Goal: Navigation & Orientation: Find specific page/section

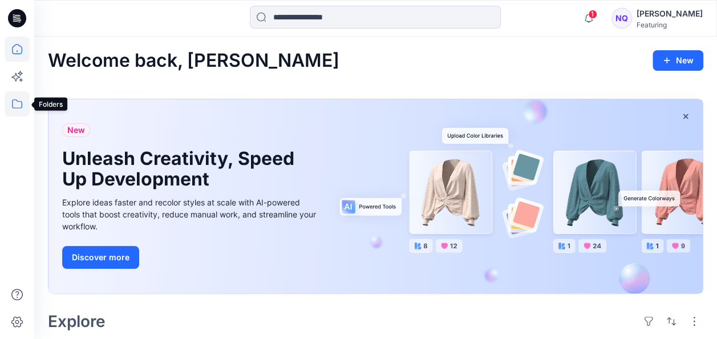
click at [23, 103] on icon at bounding box center [17, 103] width 25 height 25
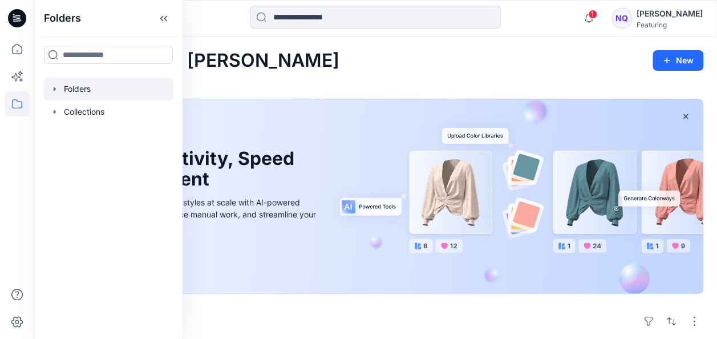
click at [83, 83] on div at bounding box center [108, 89] width 130 height 23
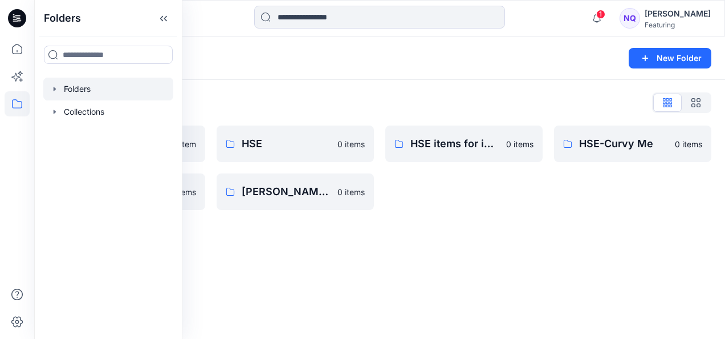
click at [510, 267] on div "Folders New Folder Folders List [PERSON_NAME] 1 item HSE-[PERSON_NAME] 0 items …" at bounding box center [379, 187] width 691 height 302
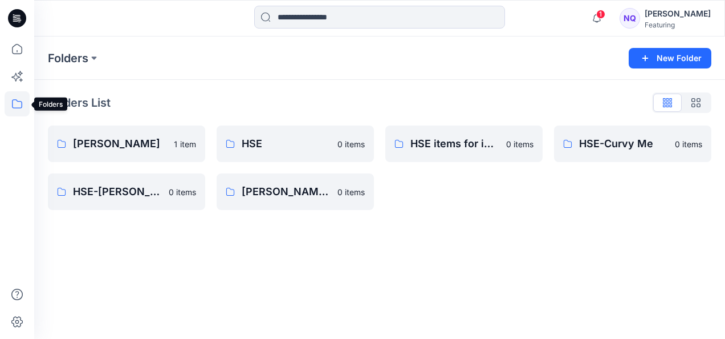
click at [16, 106] on icon at bounding box center [17, 103] width 25 height 25
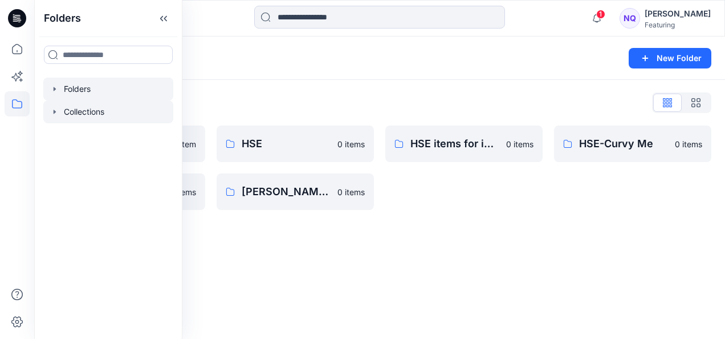
click at [90, 109] on div at bounding box center [108, 111] width 130 height 23
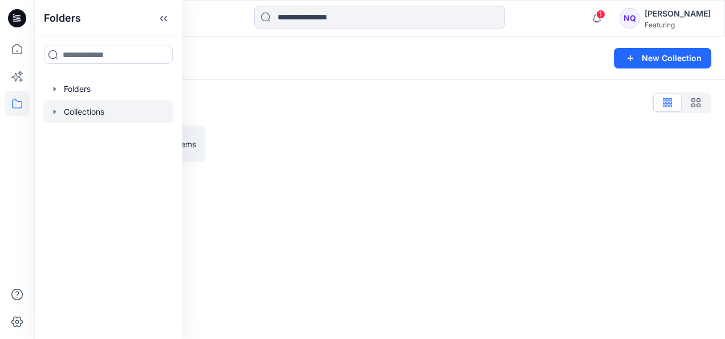
click at [75, 107] on div at bounding box center [108, 111] width 130 height 23
click at [75, 109] on div at bounding box center [108, 111] width 130 height 23
click at [308, 161] on div at bounding box center [295, 143] width 157 height 36
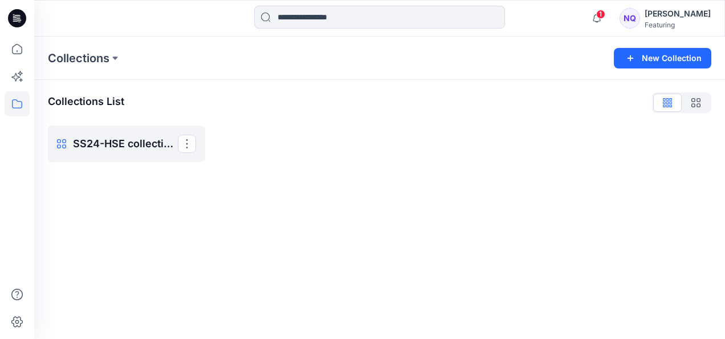
drag, startPoint x: 123, startPoint y: 142, endPoint x: 128, endPoint y: 146, distance: 6.1
click at [123, 142] on p "SS24-HSE collection-1" at bounding box center [125, 144] width 105 height 16
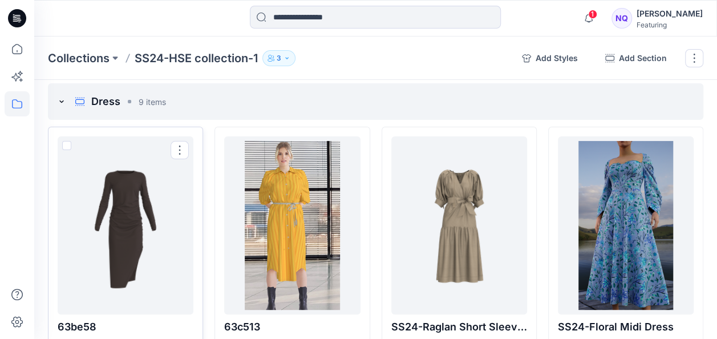
scroll to position [114, 0]
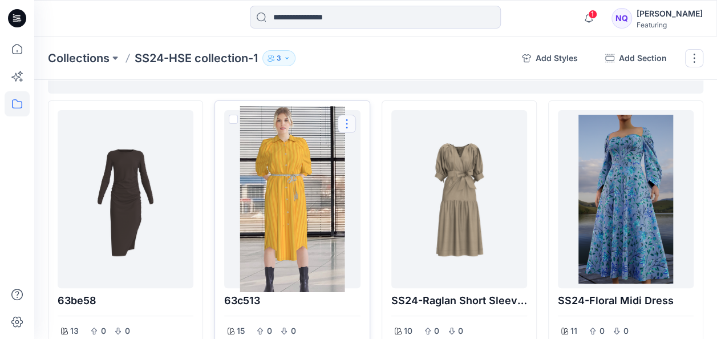
click at [352, 121] on button "Options" at bounding box center [347, 124] width 18 height 18
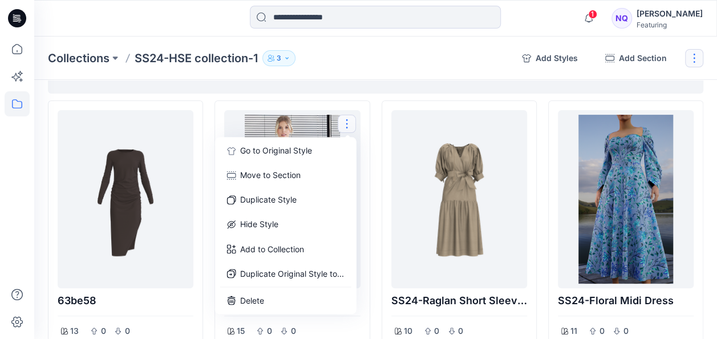
click at [688, 56] on button "button" at bounding box center [694, 58] width 18 height 18
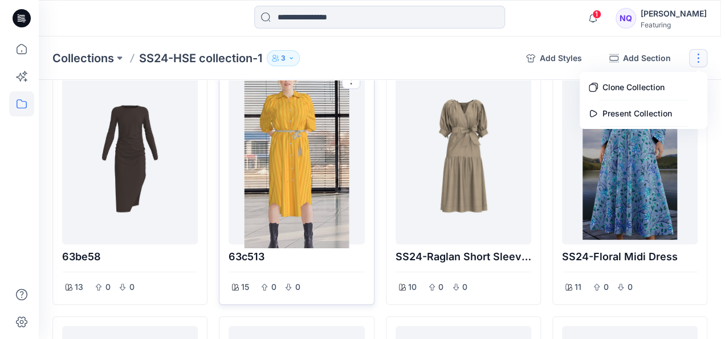
scroll to position [57, 0]
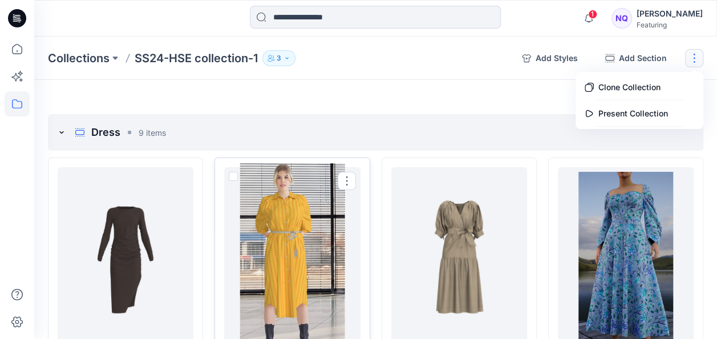
click at [288, 222] on div at bounding box center [292, 256] width 127 height 169
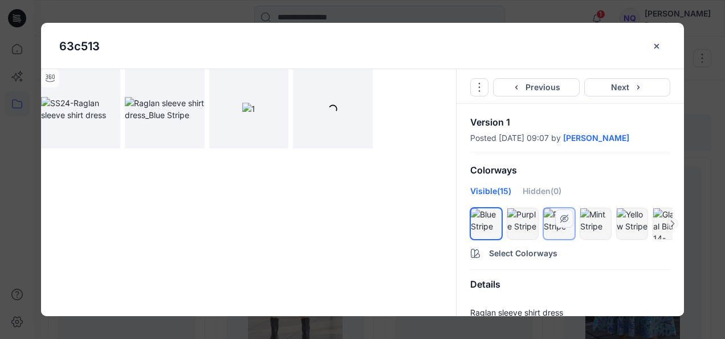
click at [559, 230] on div at bounding box center [559, 220] width 31 height 24
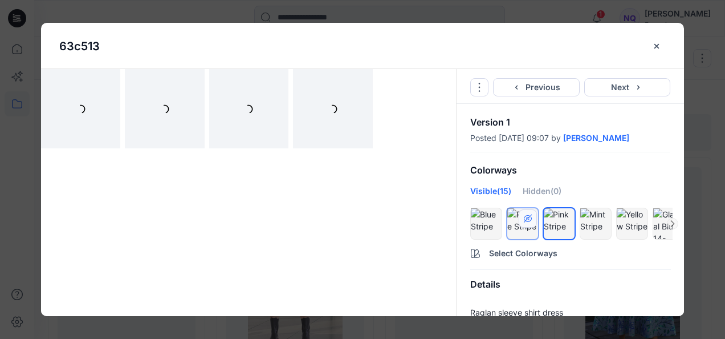
click at [523, 221] on button "hide/show colorway" at bounding box center [528, 218] width 18 height 18
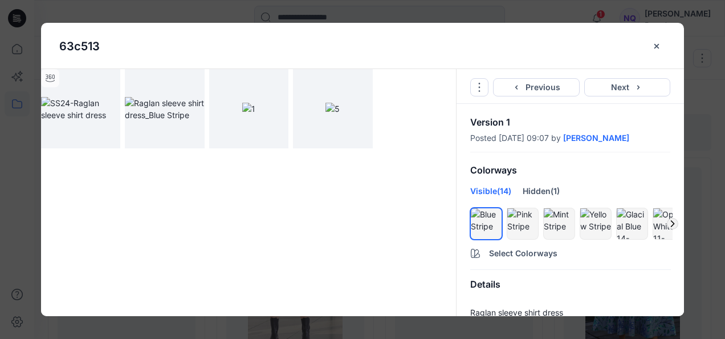
click at [673, 222] on icon at bounding box center [673, 224] width 3 height 6
click at [539, 189] on div "Hidden (1)" at bounding box center [541, 195] width 37 height 21
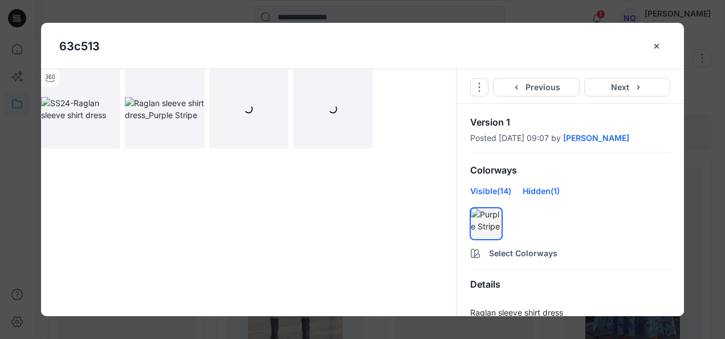
click at [490, 185] on div "Visible (14)" at bounding box center [490, 195] width 41 height 21
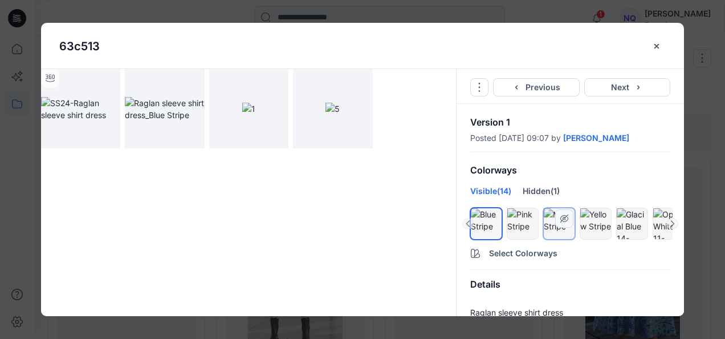
scroll to position [0, 34]
click at [479, 87] on icon "Options" at bounding box center [480, 87] width 2 height 9
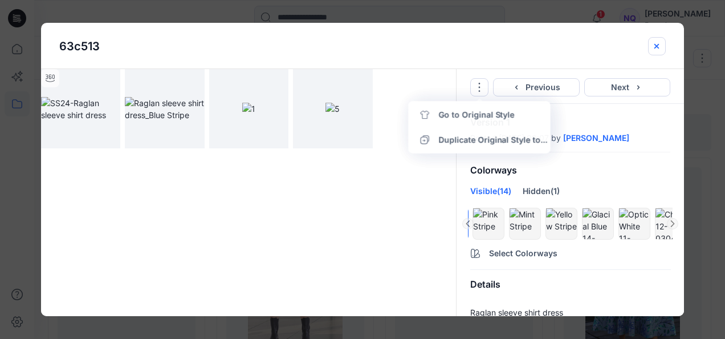
click at [660, 44] on icon "close-btn" at bounding box center [656, 46] width 9 height 9
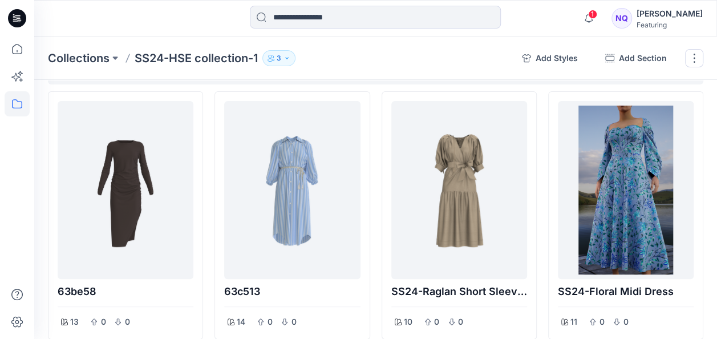
scroll to position [9, 0]
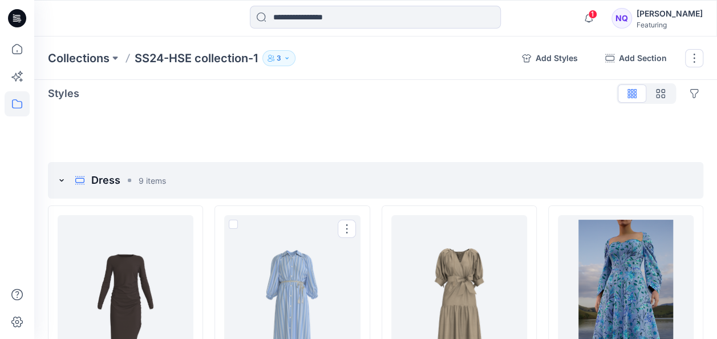
drag, startPoint x: 273, startPoint y: 306, endPoint x: 284, endPoint y: 368, distance: 62.6
